Goal: Information Seeking & Learning: Learn about a topic

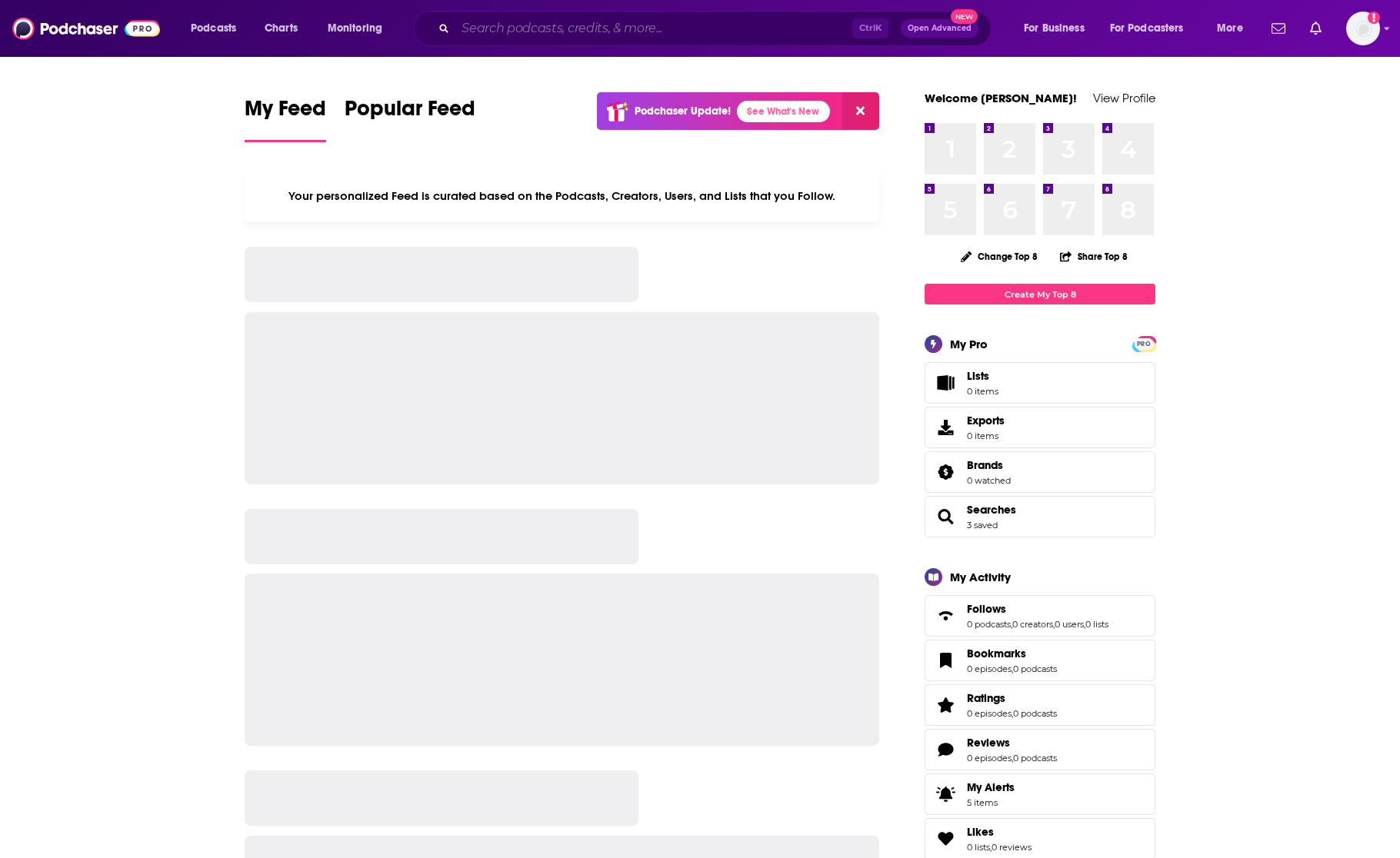
click at [635, 29] on input "Search podcasts, credits, & more..." at bounding box center [653, 28] width 397 height 24
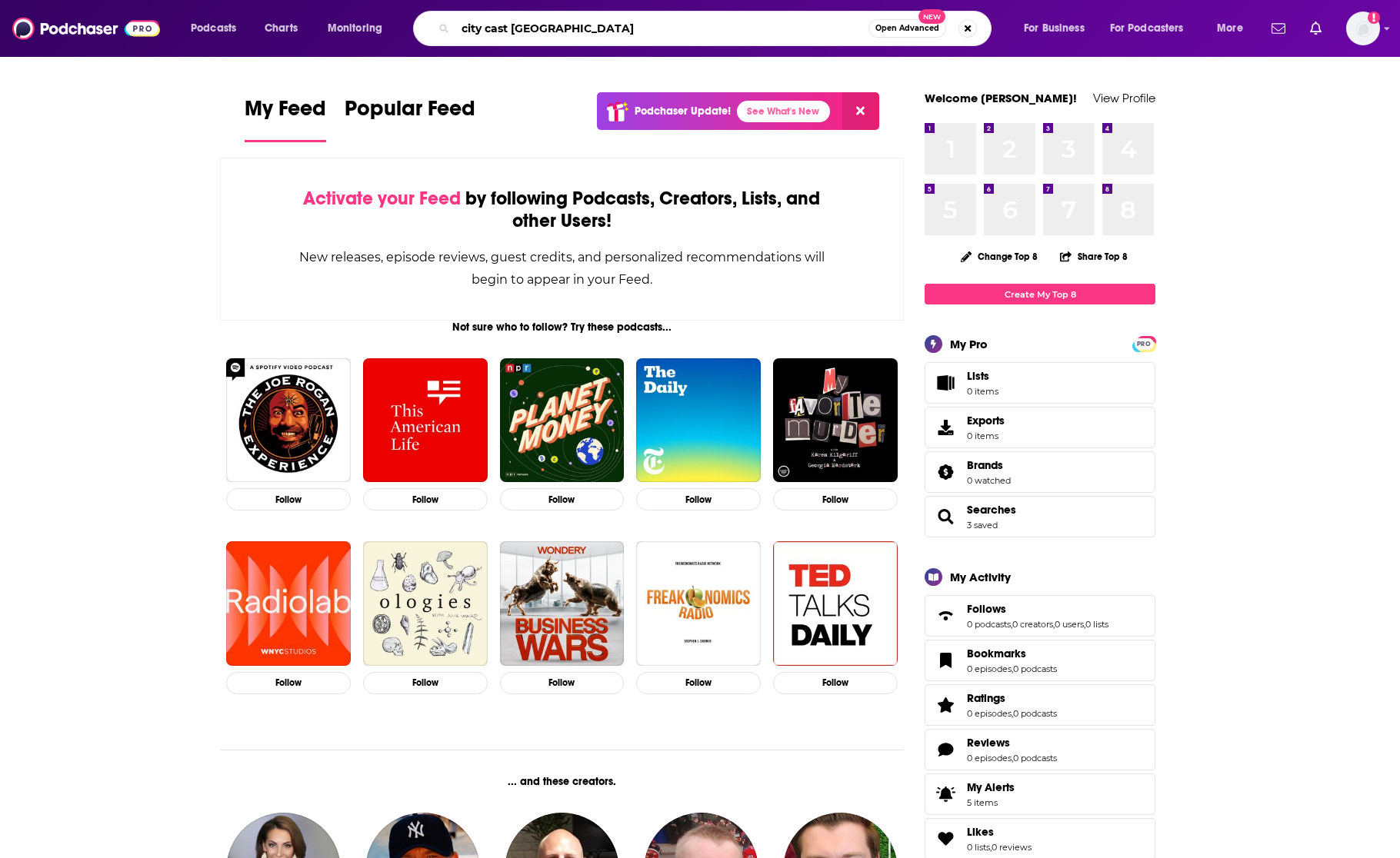
type input "city cast [GEOGRAPHIC_DATA]"
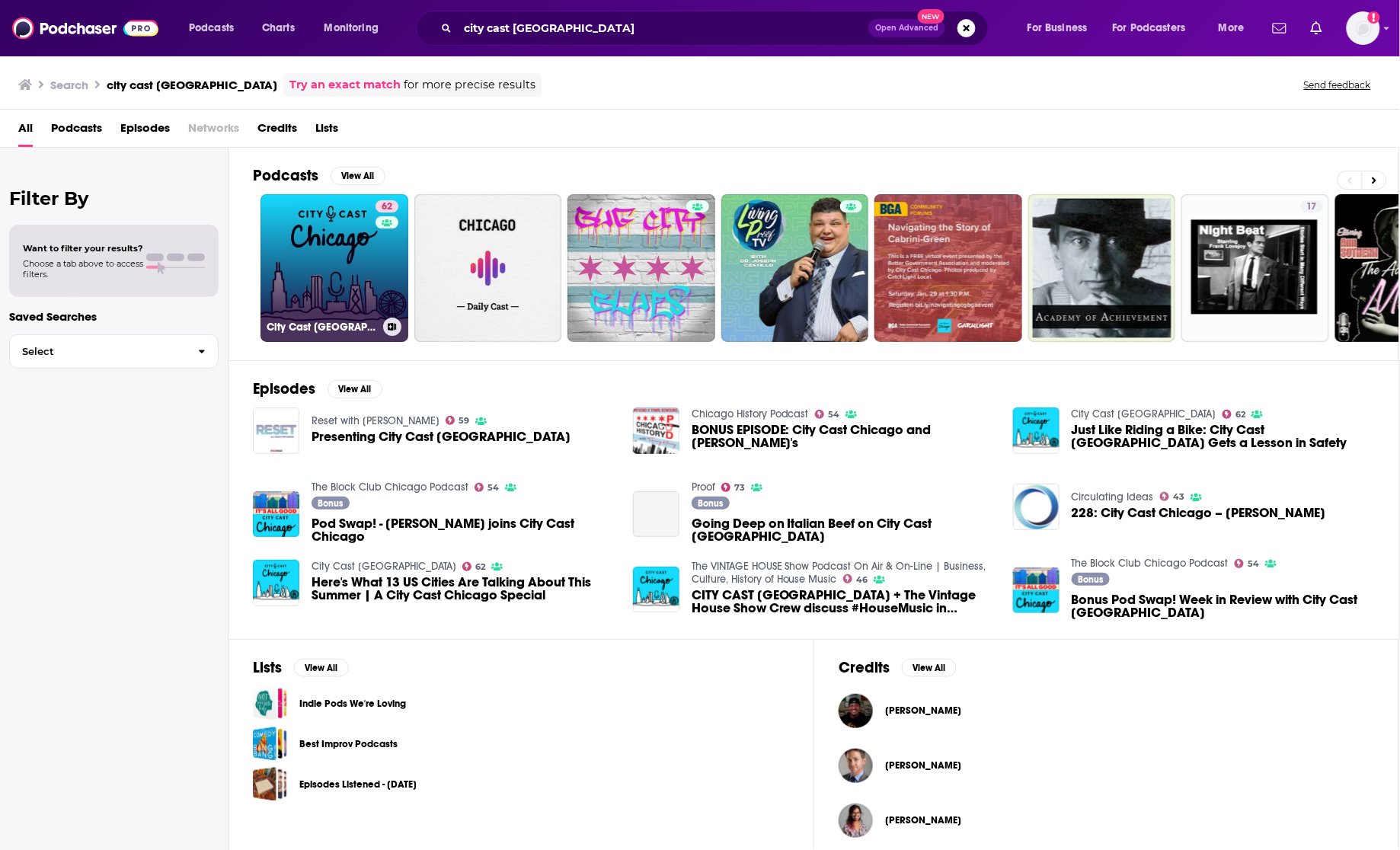
click at [366, 257] on link "62 City Cast [GEOGRAPHIC_DATA]" at bounding box center [335, 268] width 148 height 148
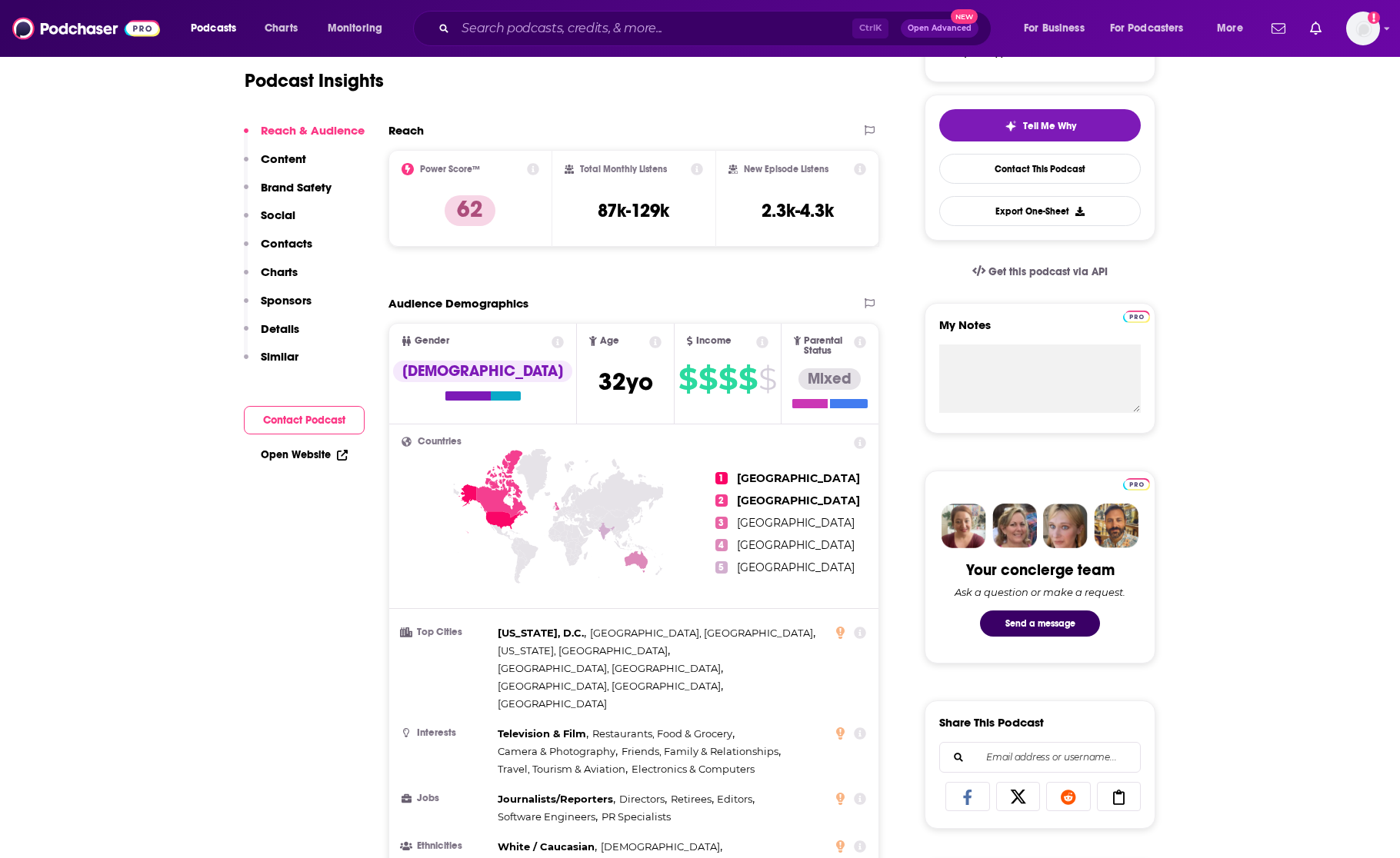
scroll to position [576, 0]
